Goal: Find specific page/section: Find specific page/section

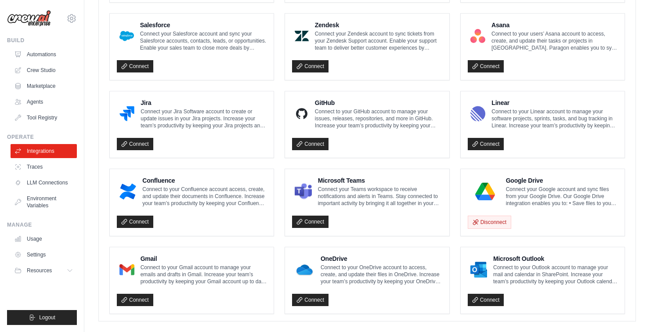
scroll to position [513, 0]
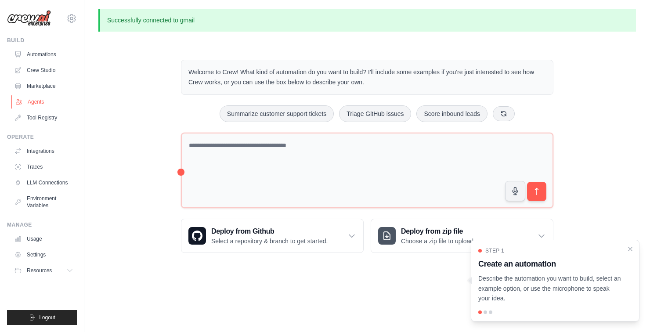
click at [21, 105] on icon at bounding box center [18, 101] width 7 height 7
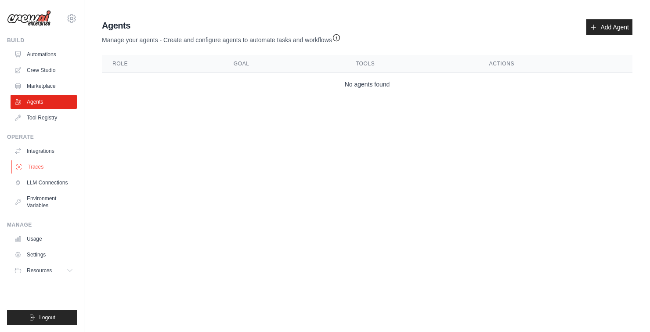
click at [29, 162] on link "Traces" at bounding box center [44, 167] width 66 height 14
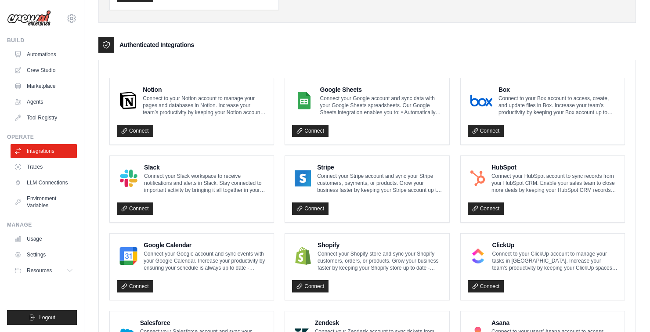
scroll to position [494, 0]
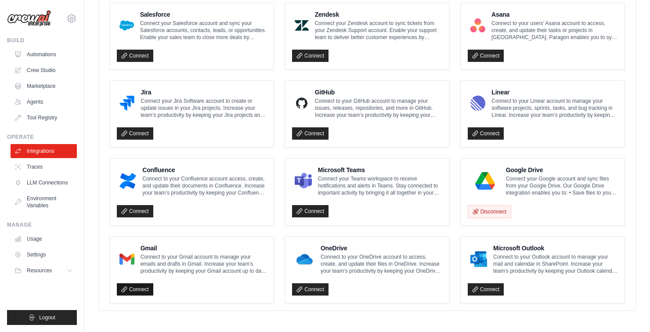
click at [140, 293] on link "Connect" at bounding box center [135, 289] width 36 height 12
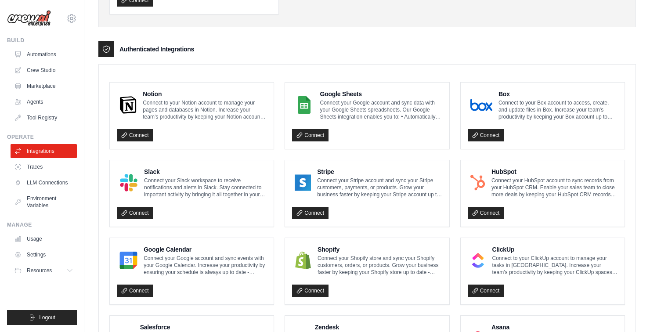
scroll to position [524, 0]
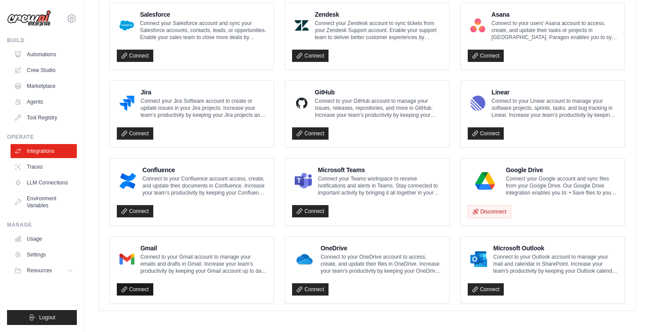
click at [145, 283] on link "Connect" at bounding box center [135, 289] width 36 height 12
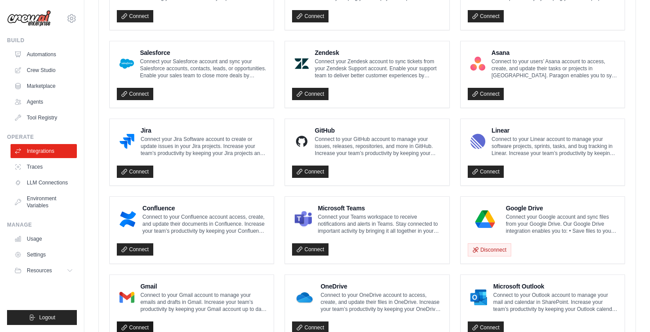
scroll to position [486, 0]
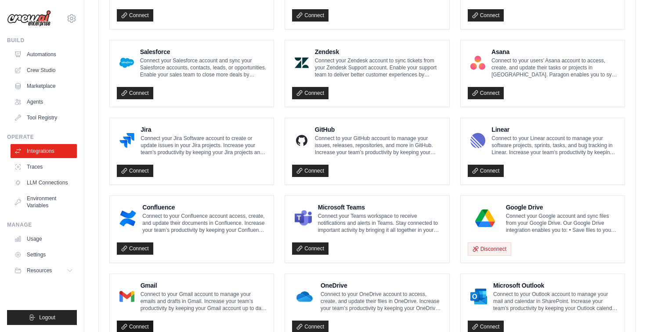
click at [128, 322] on link "Connect" at bounding box center [135, 327] width 36 height 12
click at [149, 321] on link "Connect" at bounding box center [135, 327] width 36 height 12
